Goal: Find specific page/section: Find specific page/section

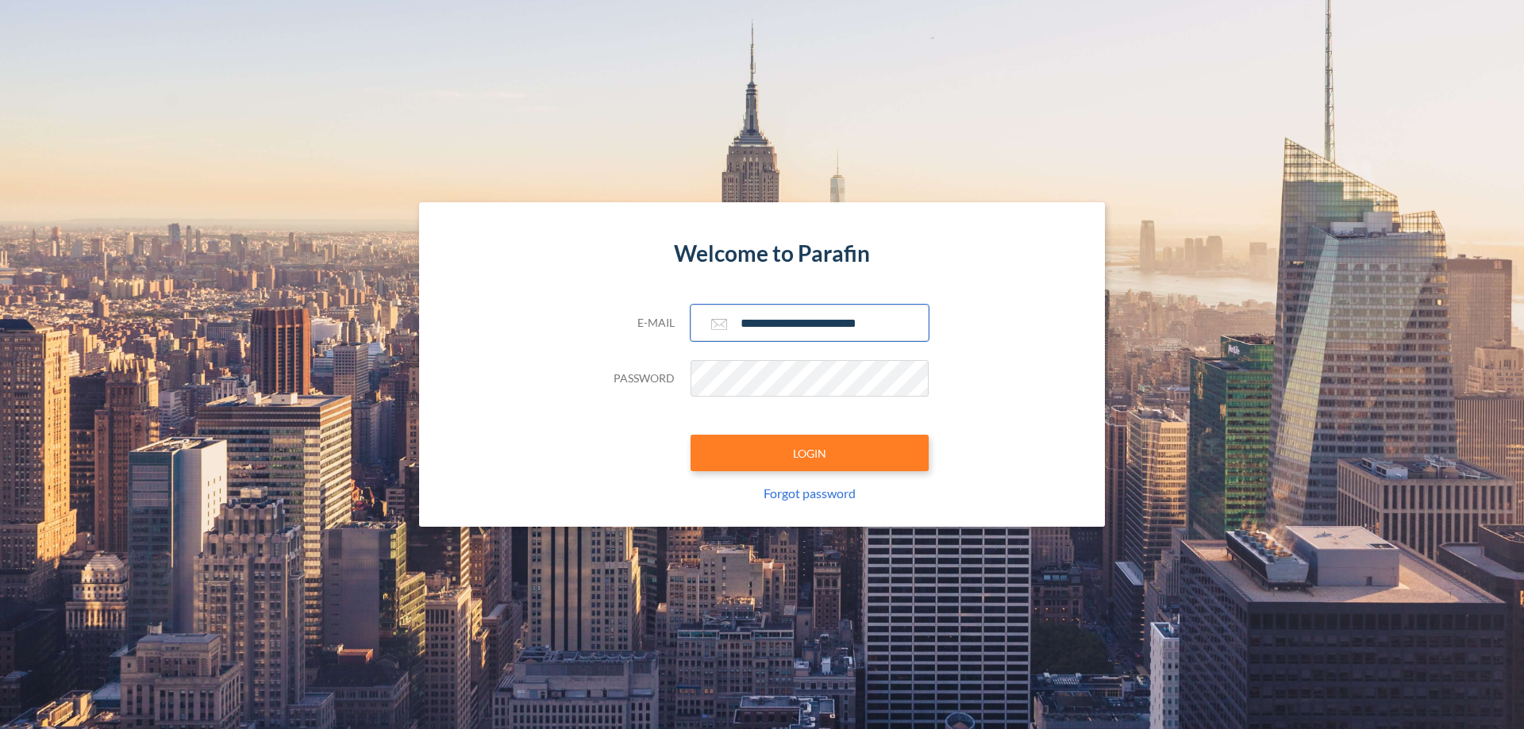
type input "**********"
click at [809, 453] on button "LOGIN" at bounding box center [809, 453] width 238 height 37
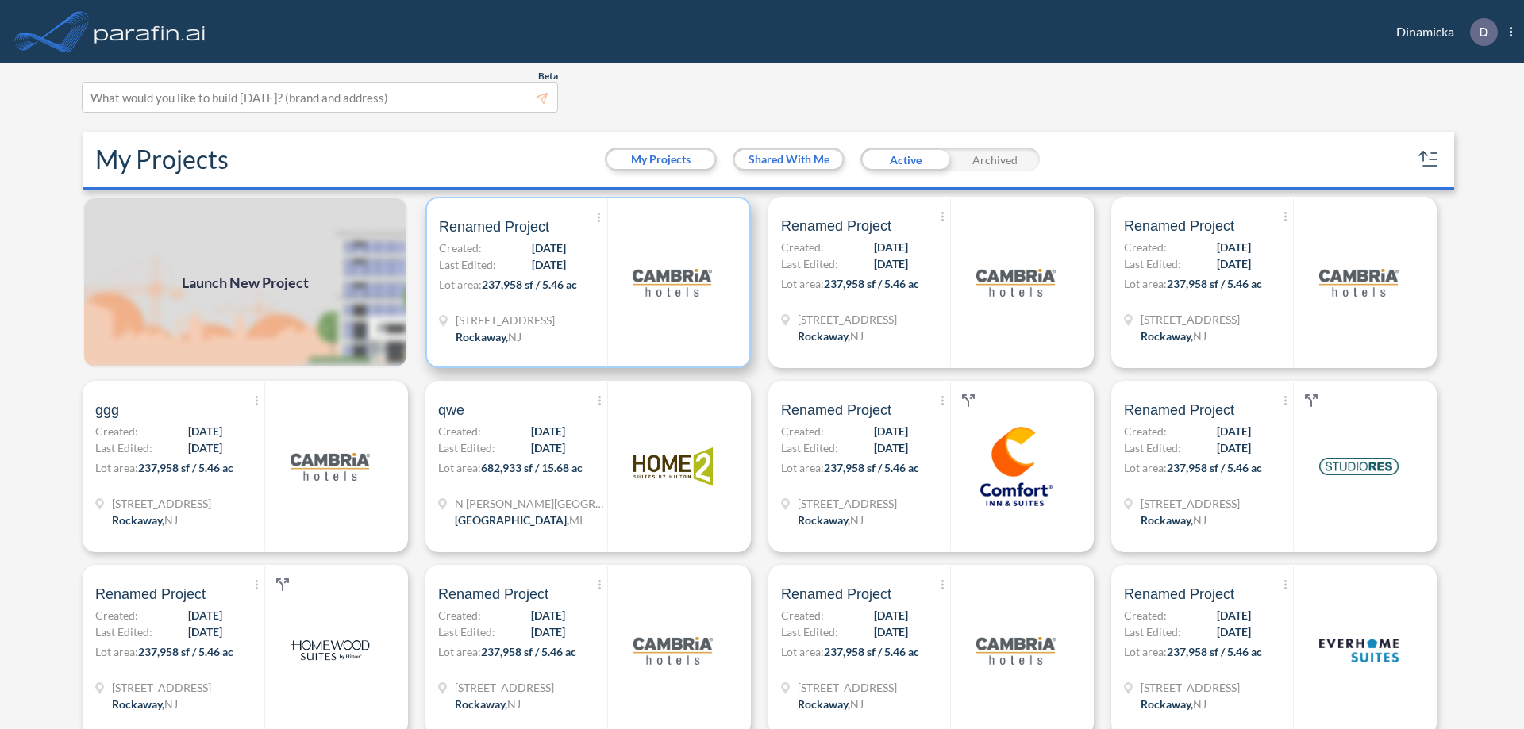
scroll to position [4, 0]
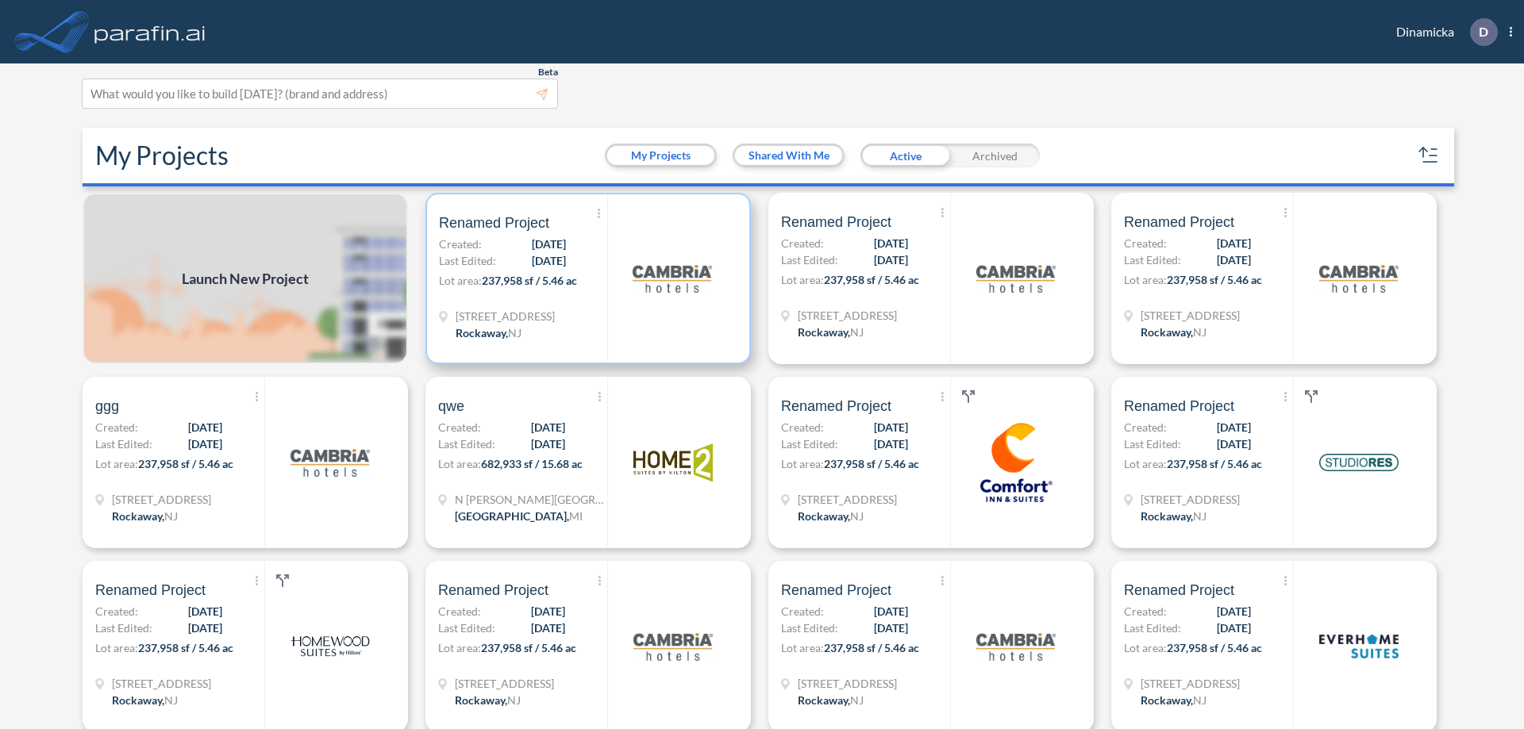
click at [585, 279] on p "Lot area: 237,958 sf / 5.46 ac" at bounding box center [523, 283] width 168 height 23
